Goal: Transaction & Acquisition: Purchase product/service

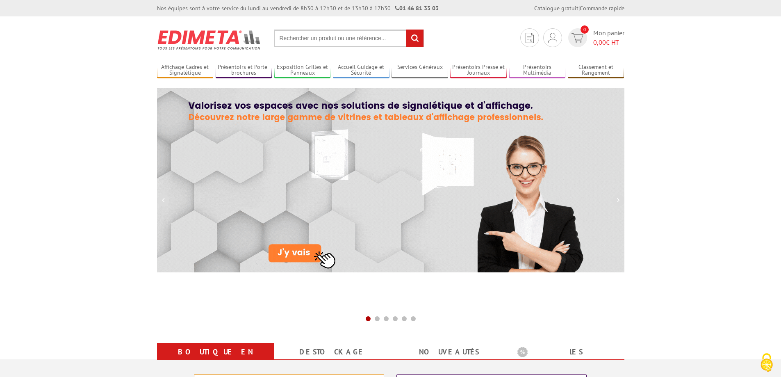
click at [307, 43] on input "text" at bounding box center [349, 39] width 150 height 18
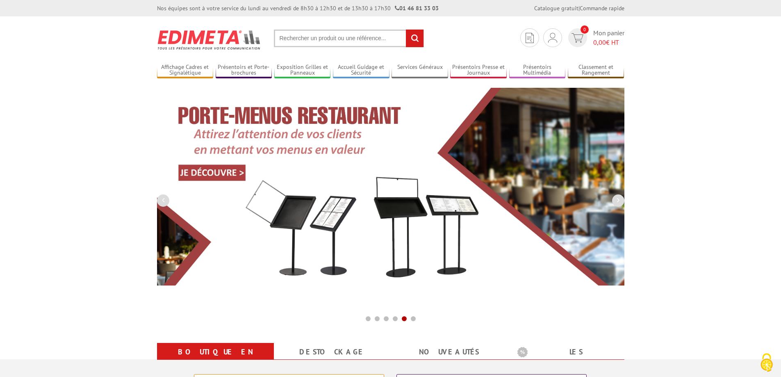
click at [300, 41] on input "text" at bounding box center [349, 39] width 150 height 18
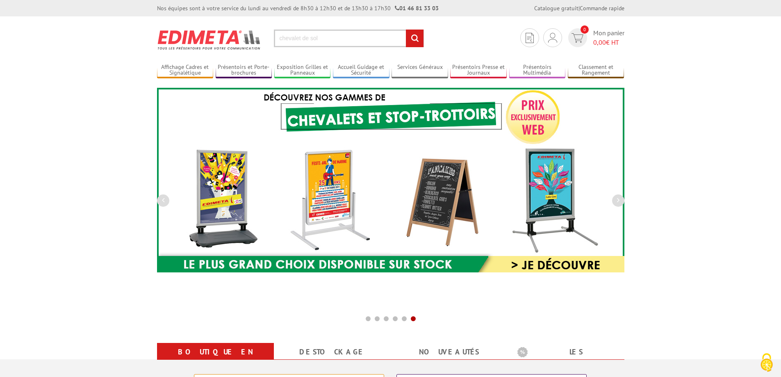
type input "chevalet de sol"
click at [406, 30] on input "rechercher" at bounding box center [415, 39] width 18 height 18
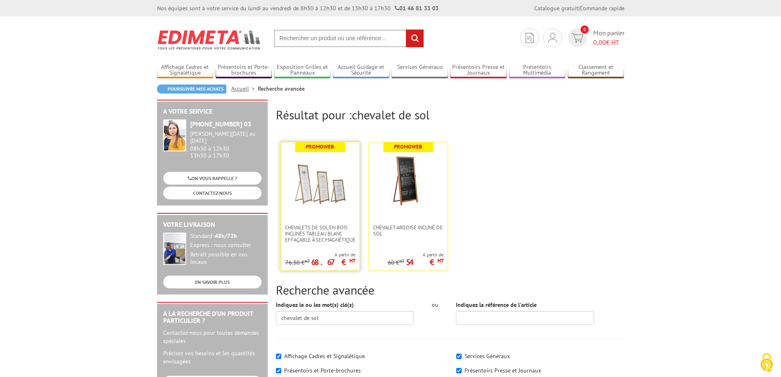
click at [321, 202] on img at bounding box center [319, 181] width 53 height 53
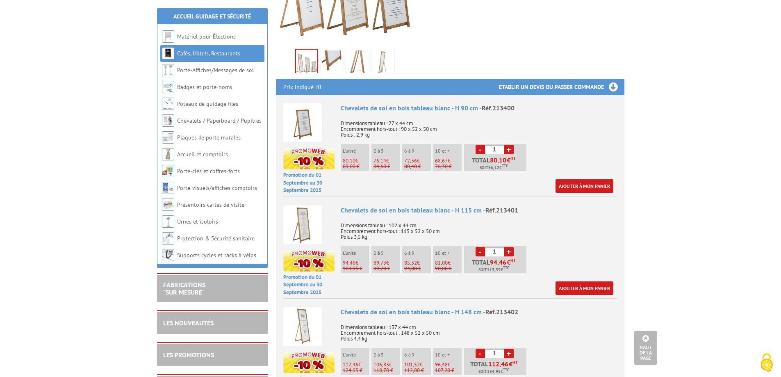
scroll to position [287, 0]
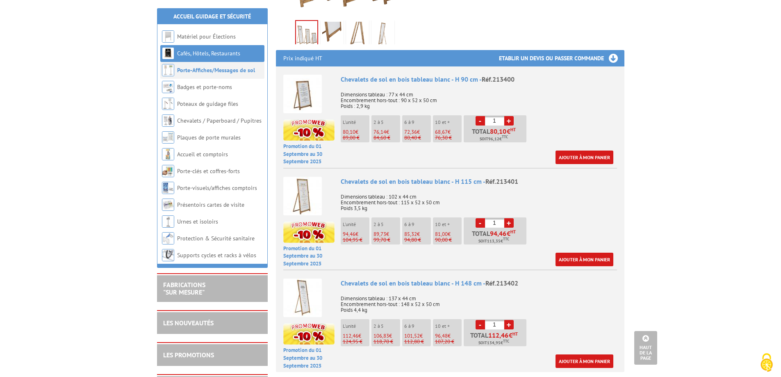
click at [226, 73] on link "Porte-Affiches/Messages de sol" at bounding box center [216, 69] width 78 height 7
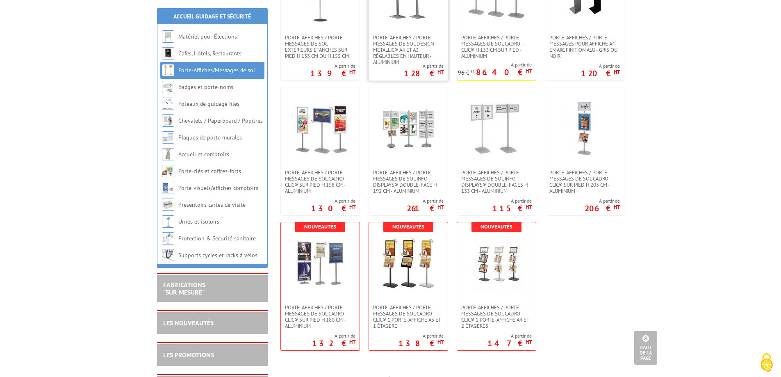
scroll to position [533, 0]
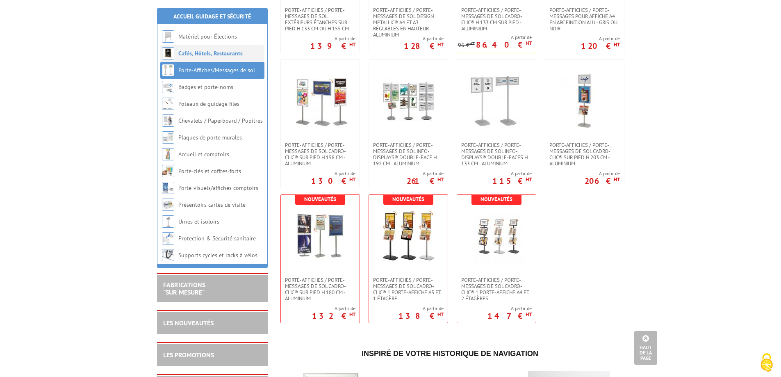
click at [224, 52] on link "Cafés, Hôtels, Restaurants" at bounding box center [210, 53] width 64 height 7
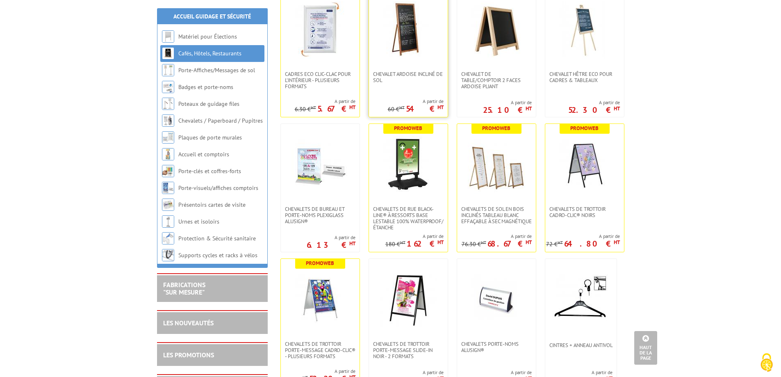
scroll to position [451, 0]
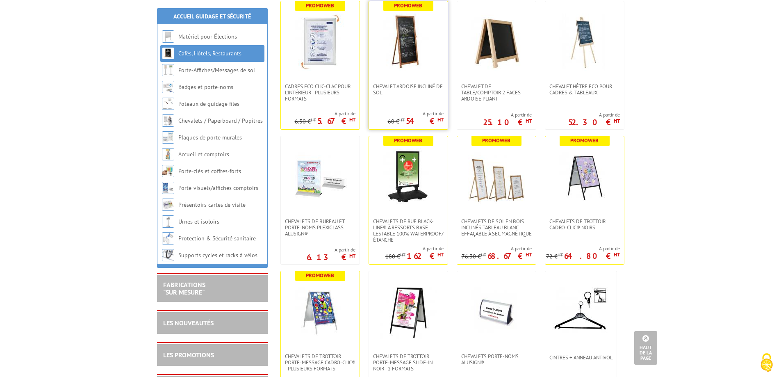
click at [425, 75] on link at bounding box center [408, 42] width 79 height 82
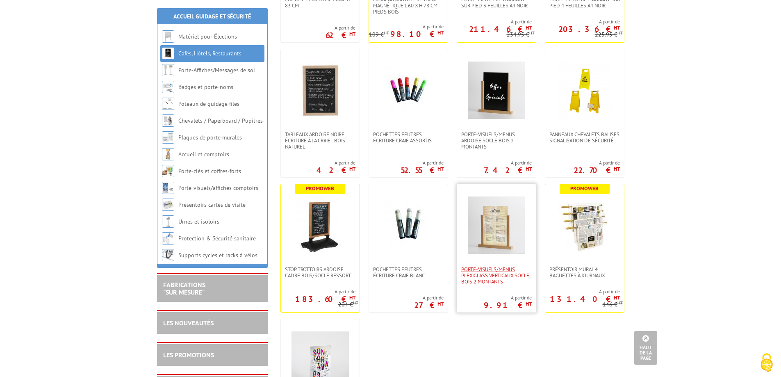
scroll to position [2377, 0]
